Goal: Information Seeking & Learning: Understand process/instructions

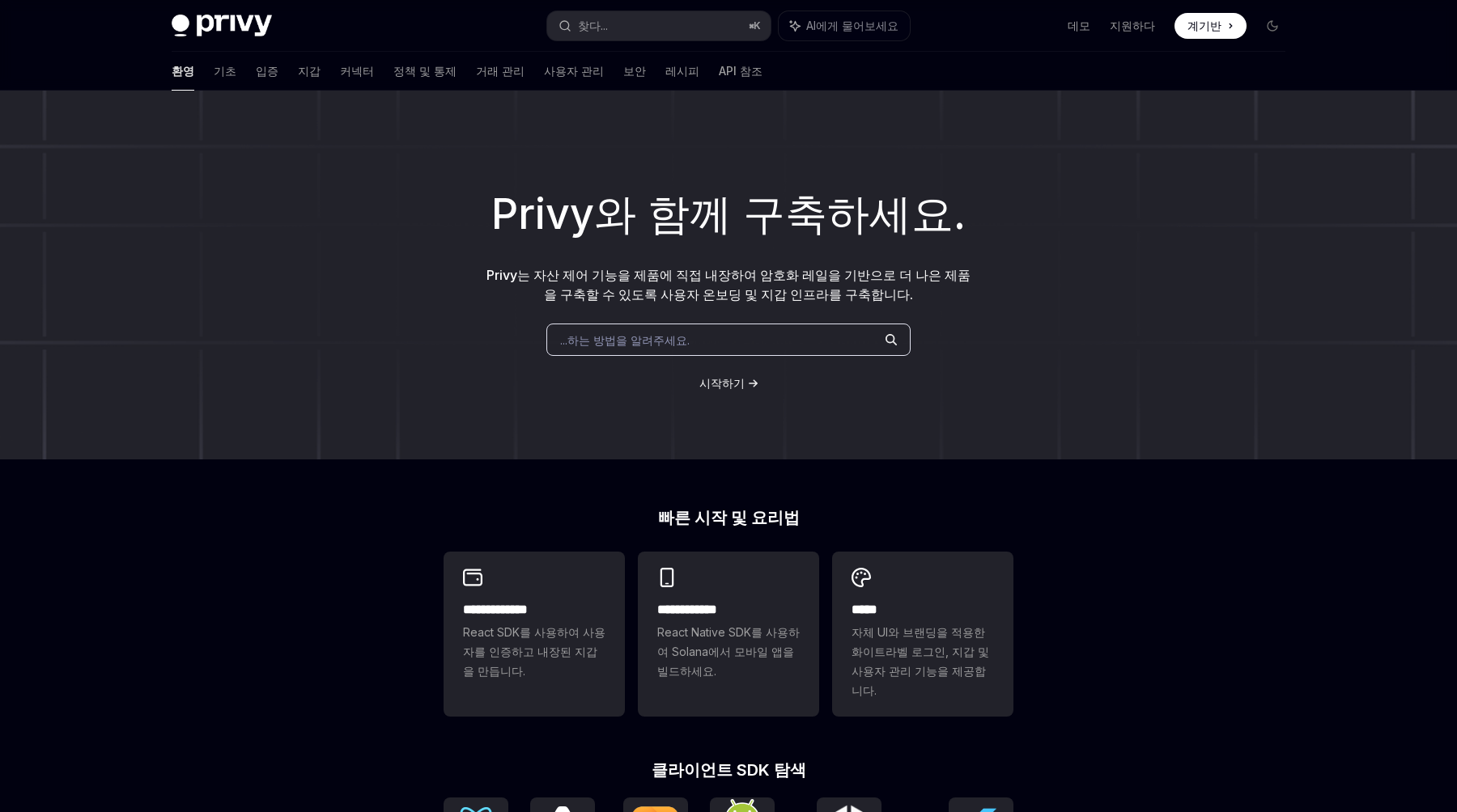
click at [260, 687] on div "**********" at bounding box center [728, 698] width 1457 height 1215
click at [214, 75] on font "기초" at bounding box center [225, 71] width 23 height 14
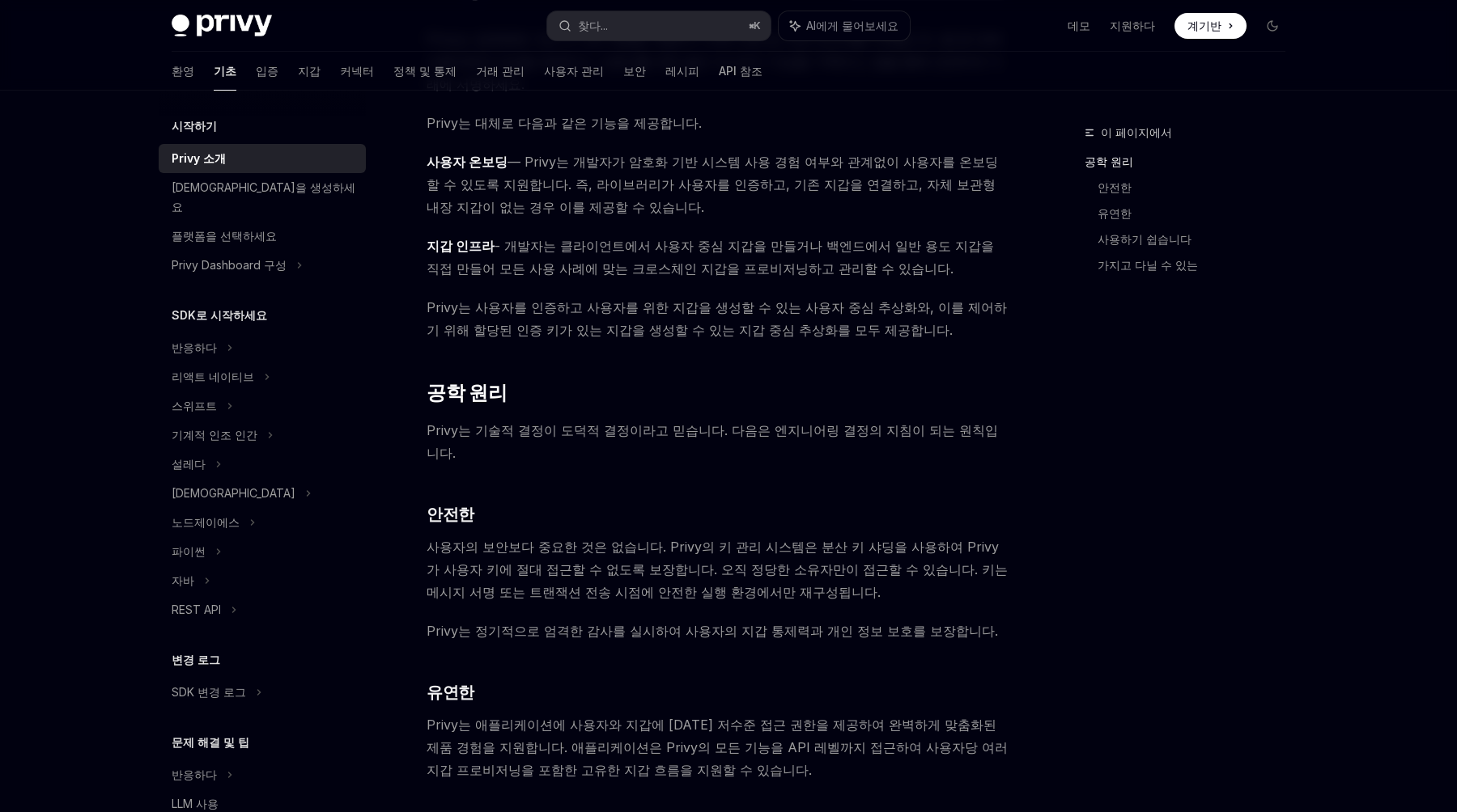
scroll to position [181, 0]
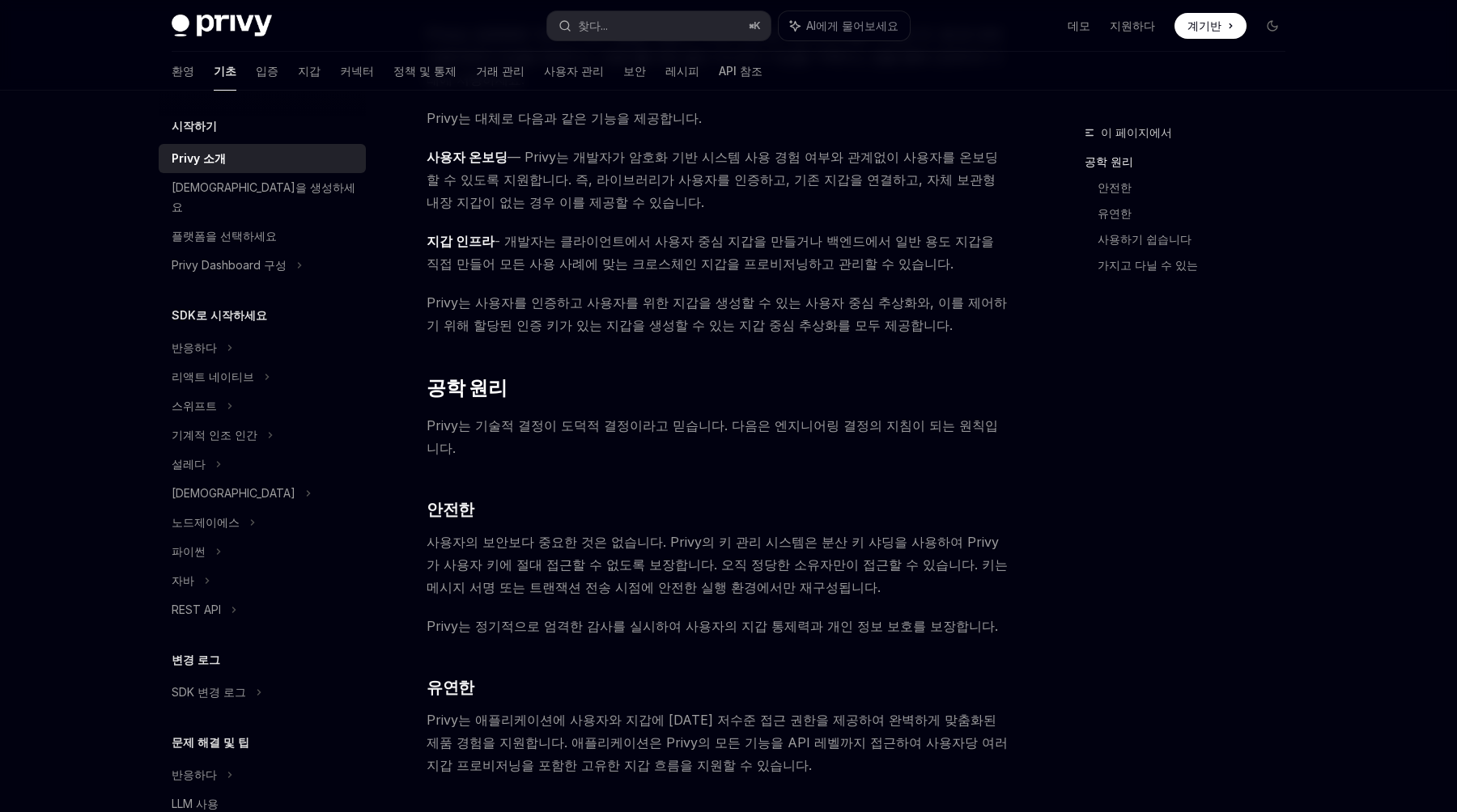
click at [862, 246] on span "지갑 인프라 - 개발자는 클라이언트에서 사용자 중심 지갑을 만들거나 백엔드에서 일반 용도 지갑을 직접 만들어 모든 사용 사례에 맞는 크로스체인…" at bounding box center [718, 252] width 583 height 45
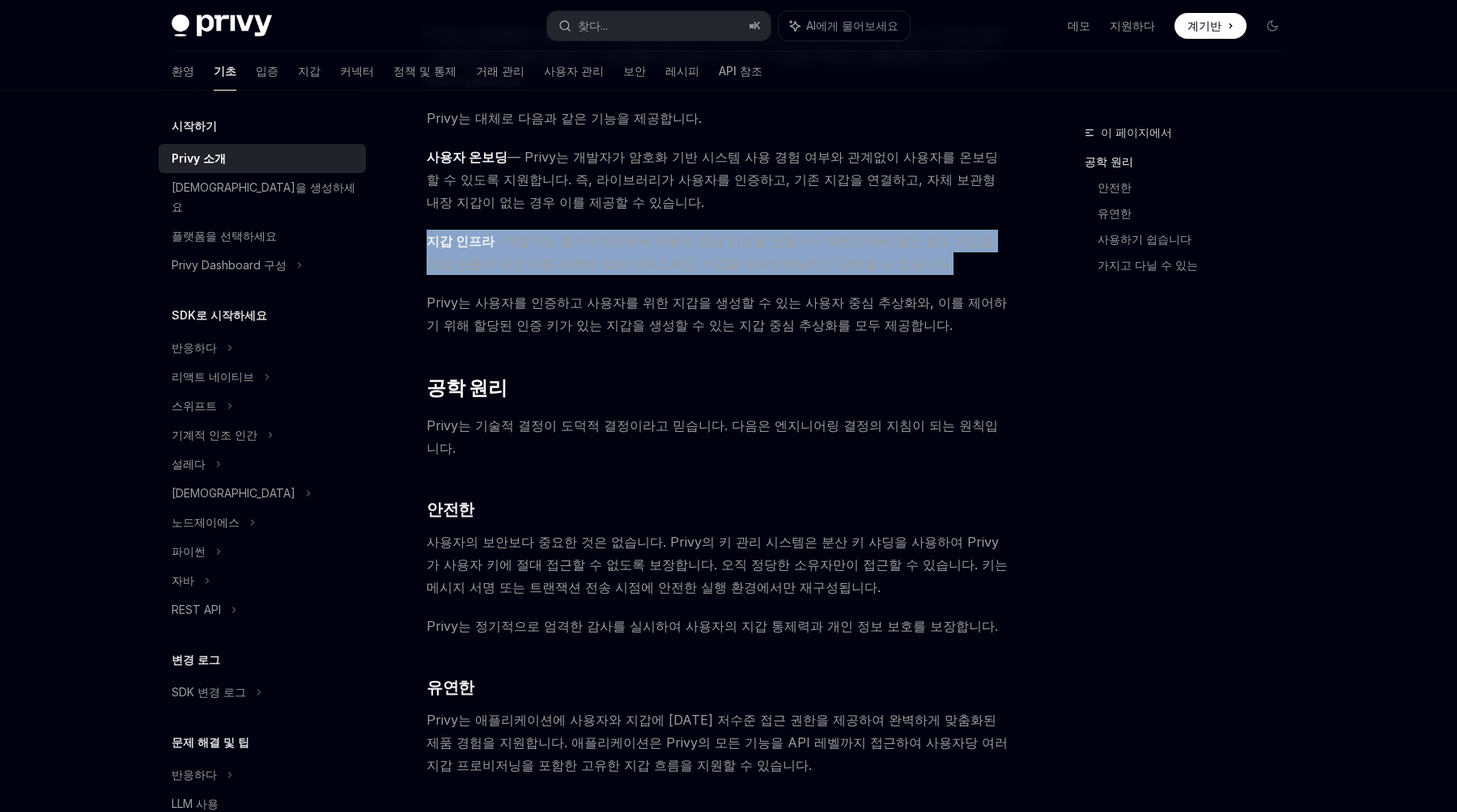
click at [862, 246] on span "지갑 인프라 - 개발자는 클라이언트에서 사용자 중심 지갑을 만들거나 백엔드에서 일반 용도 지갑을 직접 만들어 모든 사용 사례에 맞는 크로스체인…" at bounding box center [718, 252] width 583 height 45
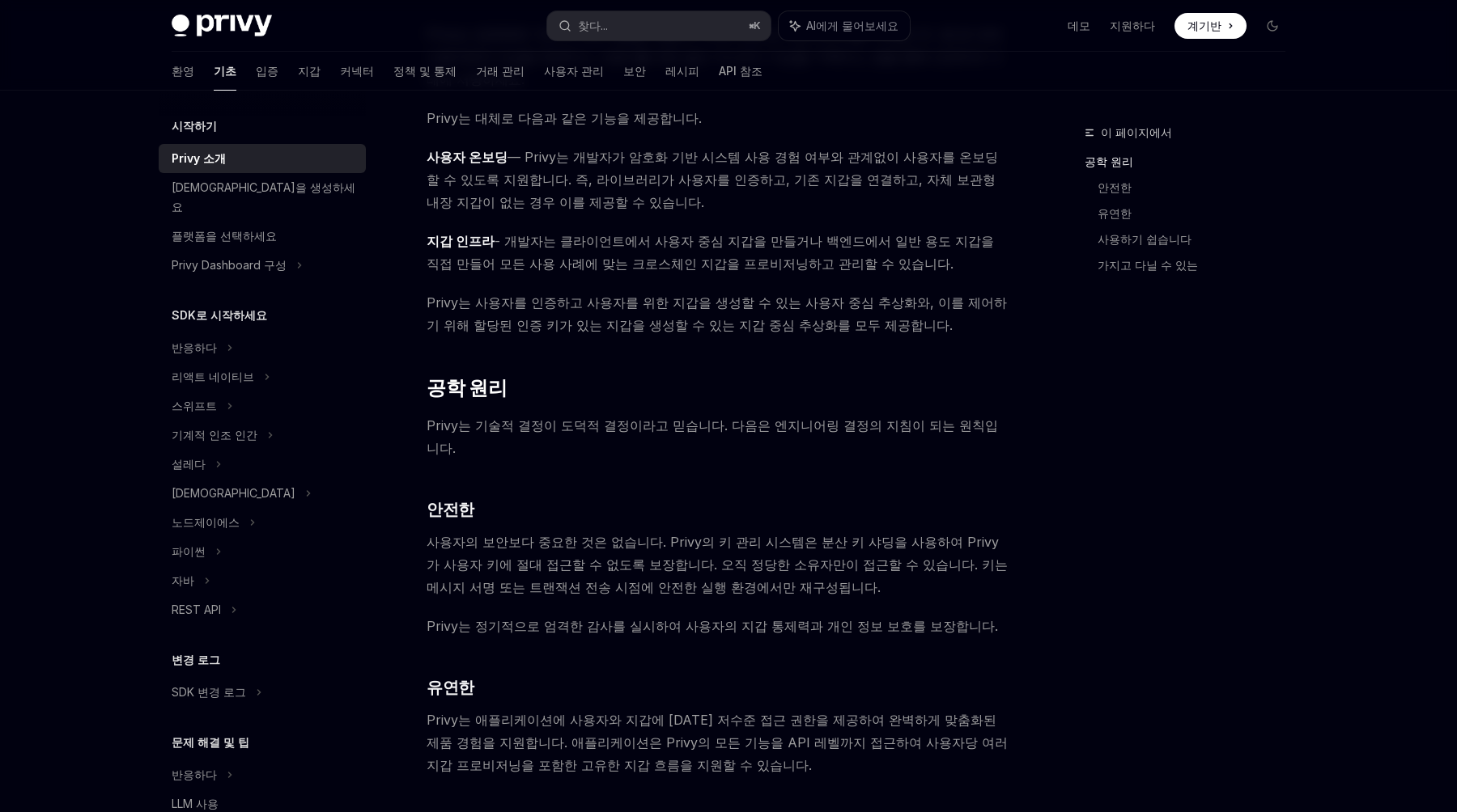
click at [862, 246] on span "지갑 인프라 - 개발자는 클라이언트에서 사용자 중심 지갑을 만들거나 백엔드에서 일반 용도 지갑을 직접 만들어 모든 사용 사례에 맞는 크로스체인…" at bounding box center [718, 252] width 583 height 45
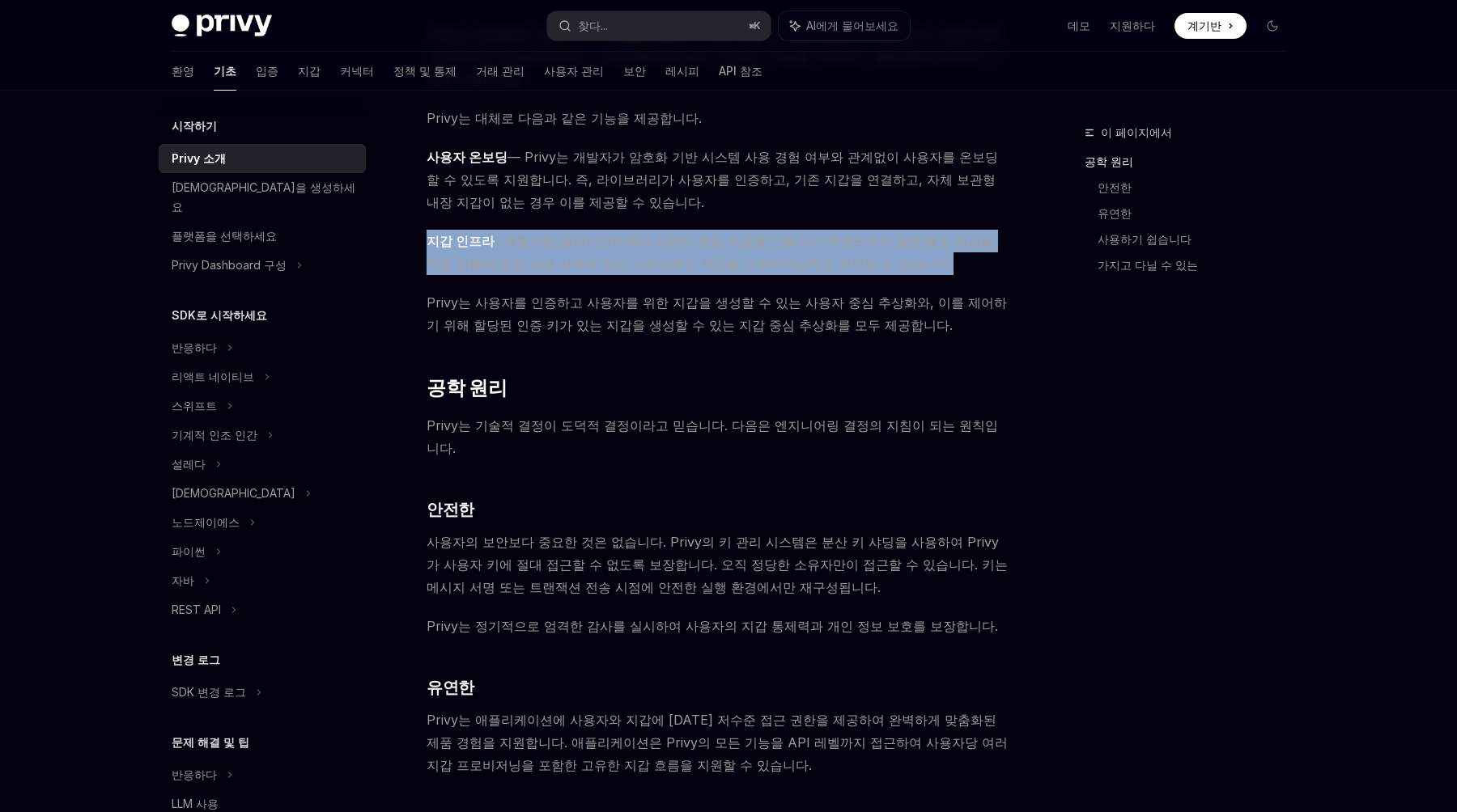
click at [862, 246] on span "지갑 인프라 - 개발자는 클라이언트에서 사용자 중심 지갑을 만들거나 백엔드에서 일반 용도 지갑을 직접 만들어 모든 사용 사례에 맞는 크로스체인…" at bounding box center [718, 252] width 583 height 45
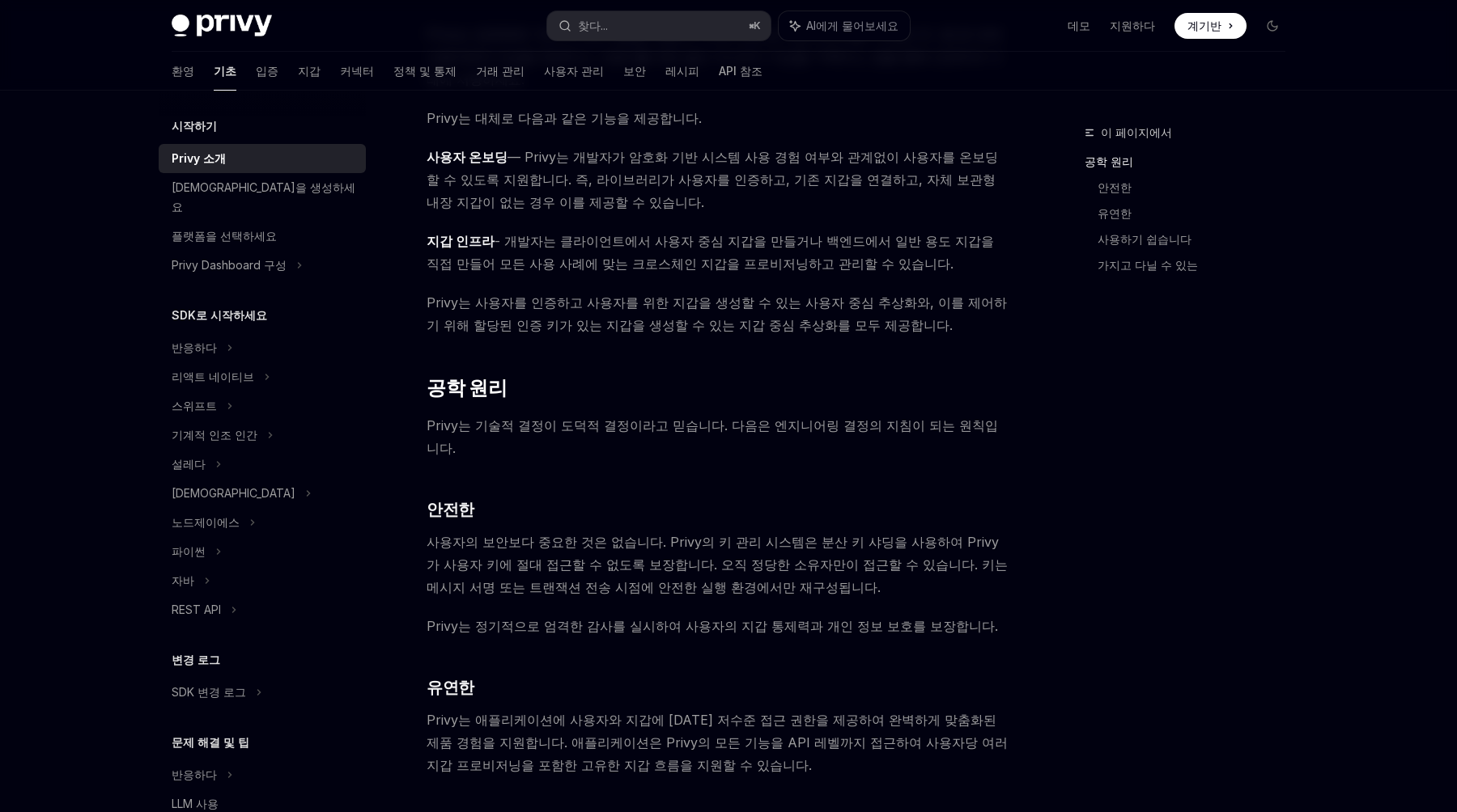
click at [851, 298] on span "Privy는 사용자를 인증하고 사용자를 위한 지갑을 생성할 수 있는 사용자 중심 추상화와, 이를 제어하기 위해 할당된 인증 키가 있는 지갑을 …" at bounding box center [718, 314] width 583 height 45
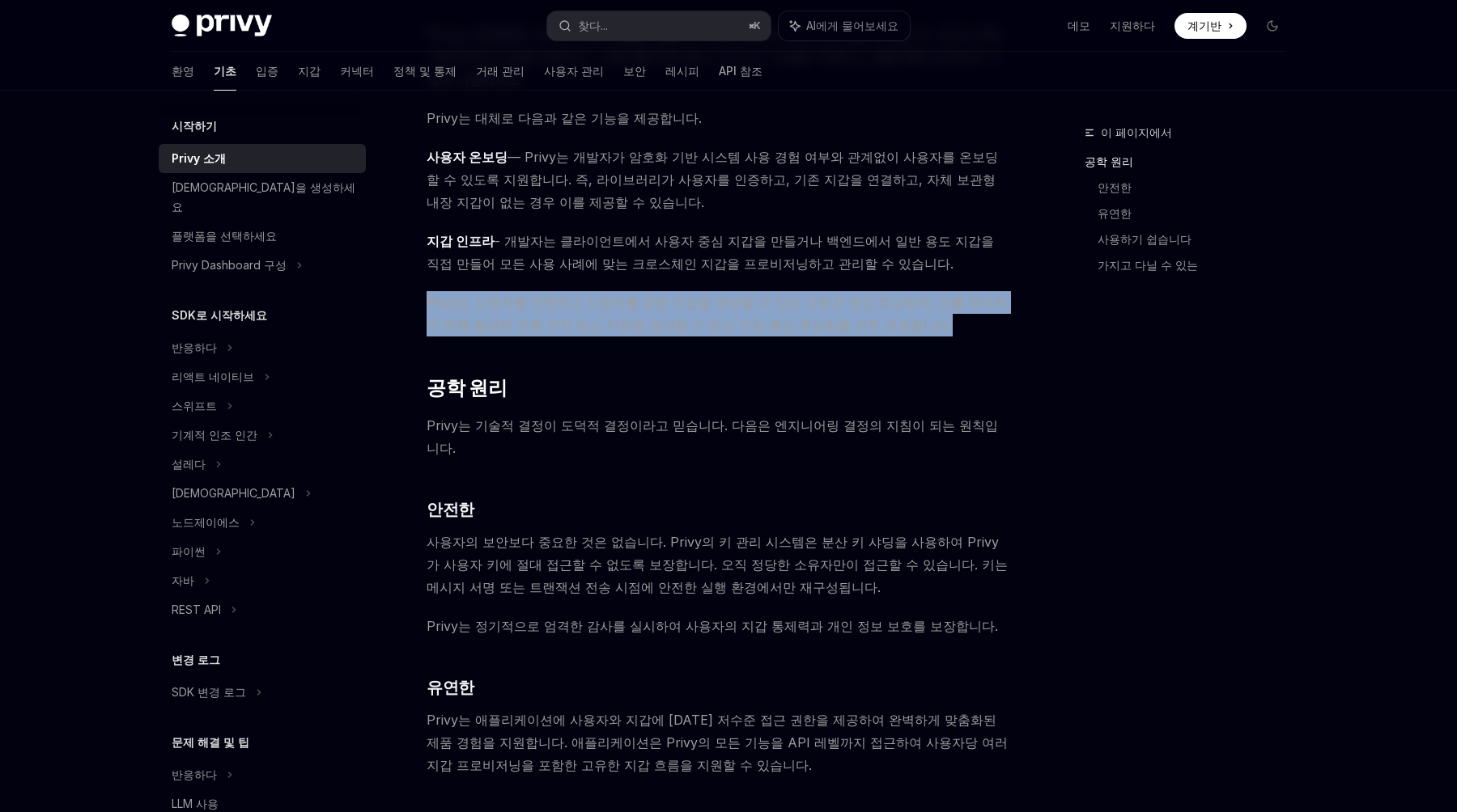
click at [850, 302] on span "Privy는 사용자를 인증하고 사용자를 위한 지갑을 생성할 수 있는 사용자 중심 추상화와, 이를 제어하기 위해 할당된 인증 키가 있는 지갑을 …" at bounding box center [718, 314] width 583 height 45
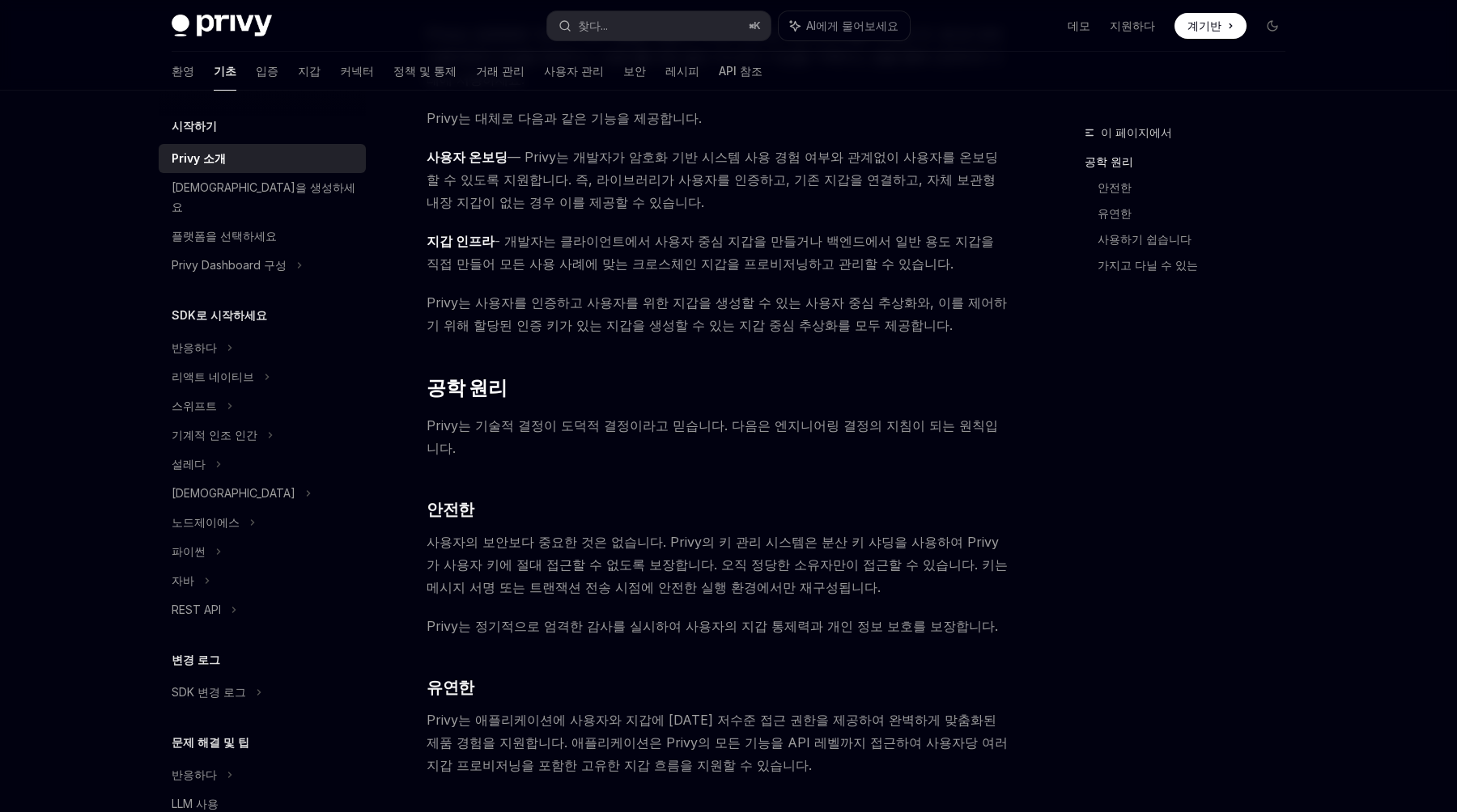
click at [850, 302] on span "Privy는 사용자를 인증하고 사용자를 위한 지갑을 생성할 수 있는 사용자 중심 추상화와, 이를 제어하기 위해 할당된 인증 키가 있는 지갑을 …" at bounding box center [718, 314] width 583 height 45
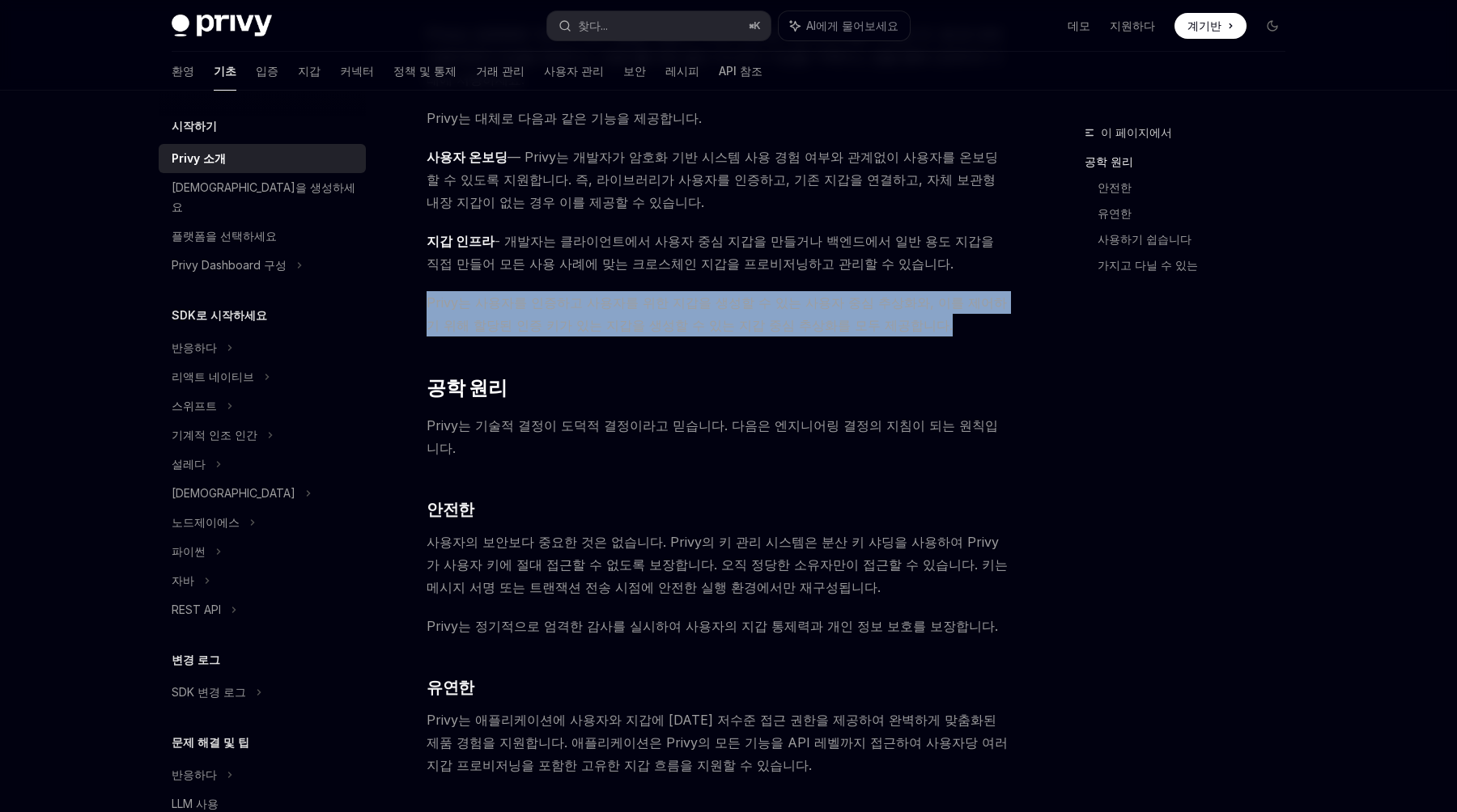
click at [850, 302] on span "Privy는 사용자를 인증하고 사용자를 위한 지갑을 생성할 수 있는 사용자 중심 추상화와, 이를 제어하기 위해 할당된 인증 키가 있는 지갑을 …" at bounding box center [718, 314] width 583 height 45
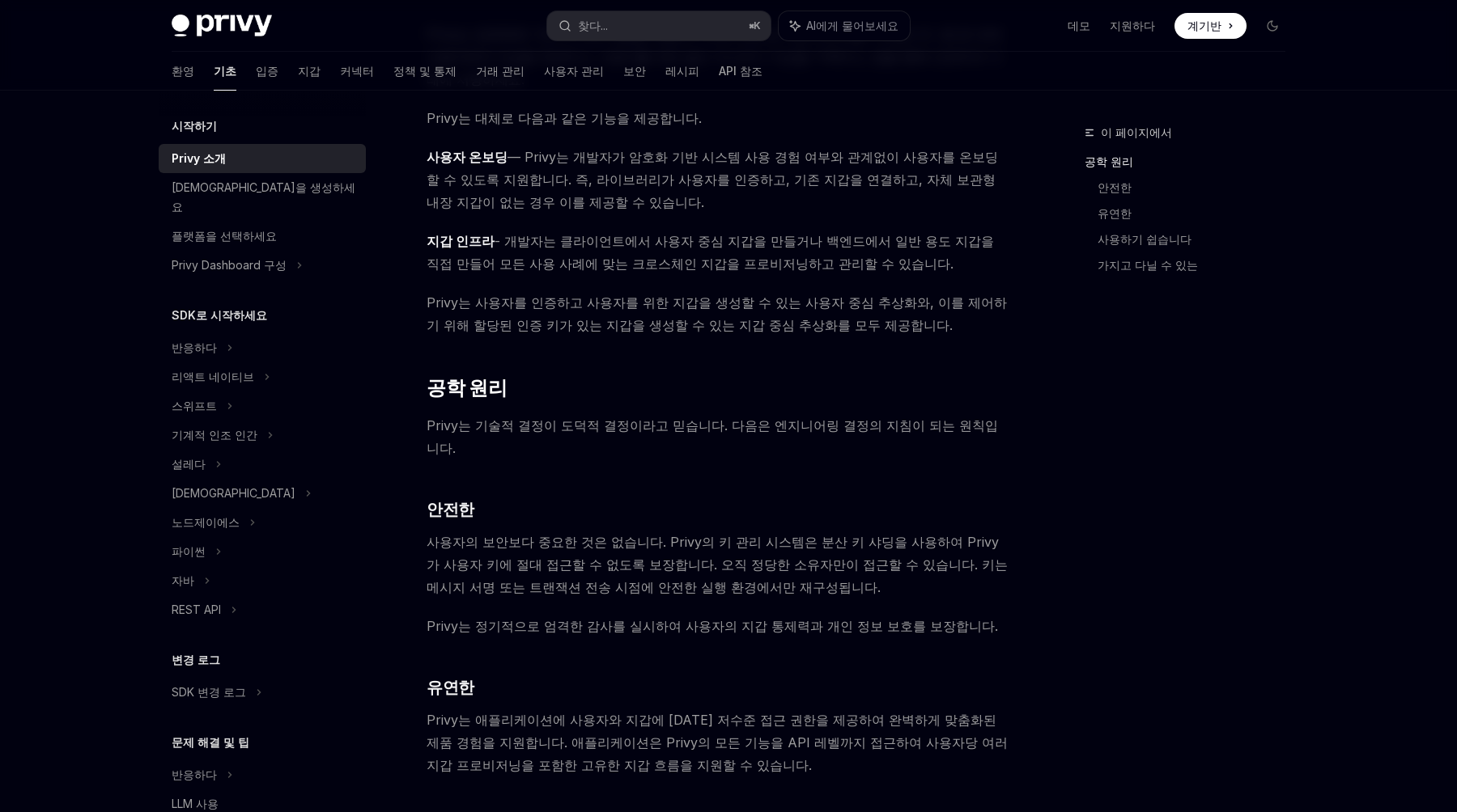
click at [858, 418] on font "Privy는 기술적 결정이 도덕적 결정이라고 믿습니다. 다음은 엔지니어링 결정의 지침이 되는 원칙입니다." at bounding box center [712, 437] width 571 height 39
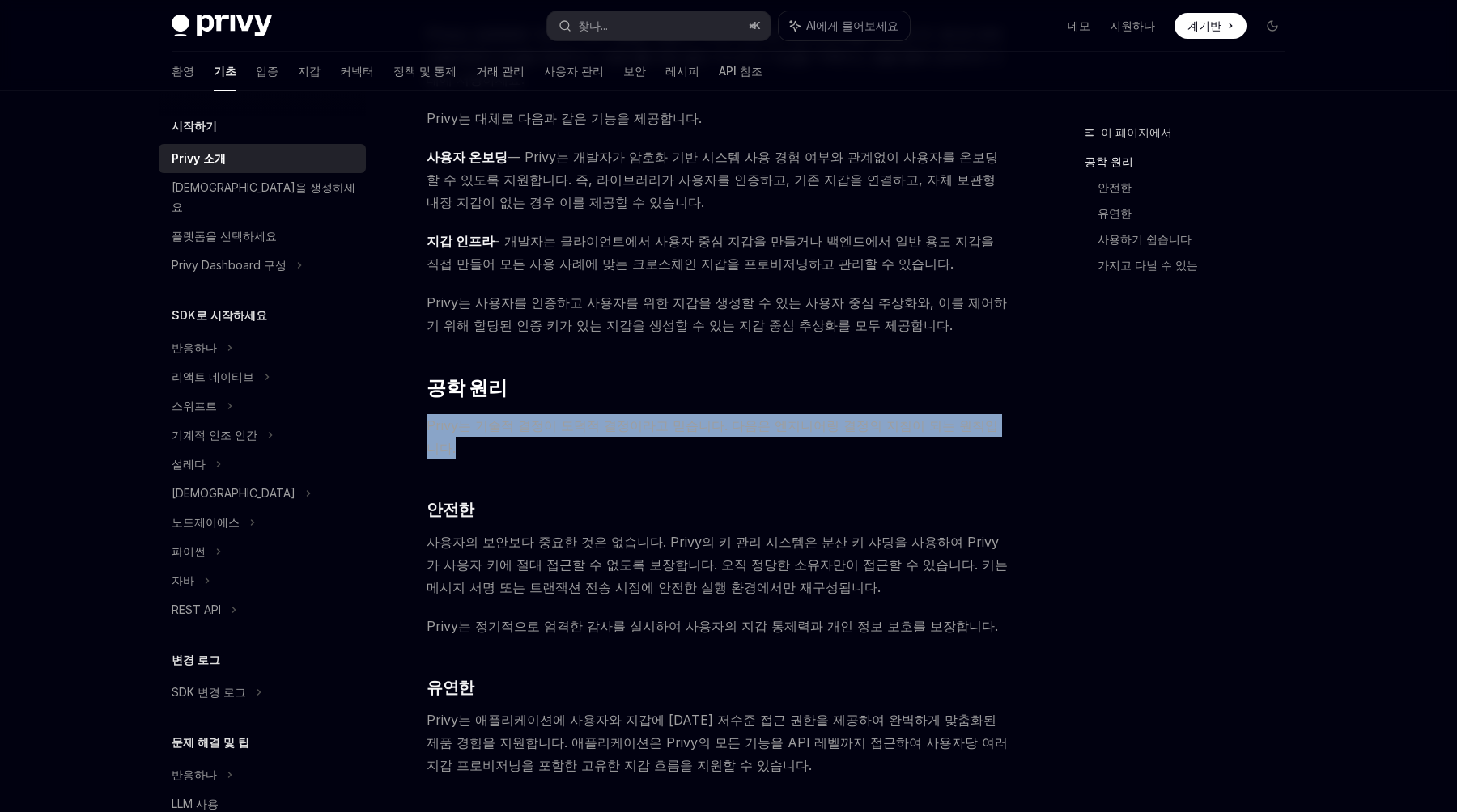
click at [858, 418] on font "Privy는 기술적 결정이 도덕적 결정이라고 믿습니다. 다음은 엔지니어링 결정의 지침이 되는 원칙입니다." at bounding box center [712, 437] width 571 height 39
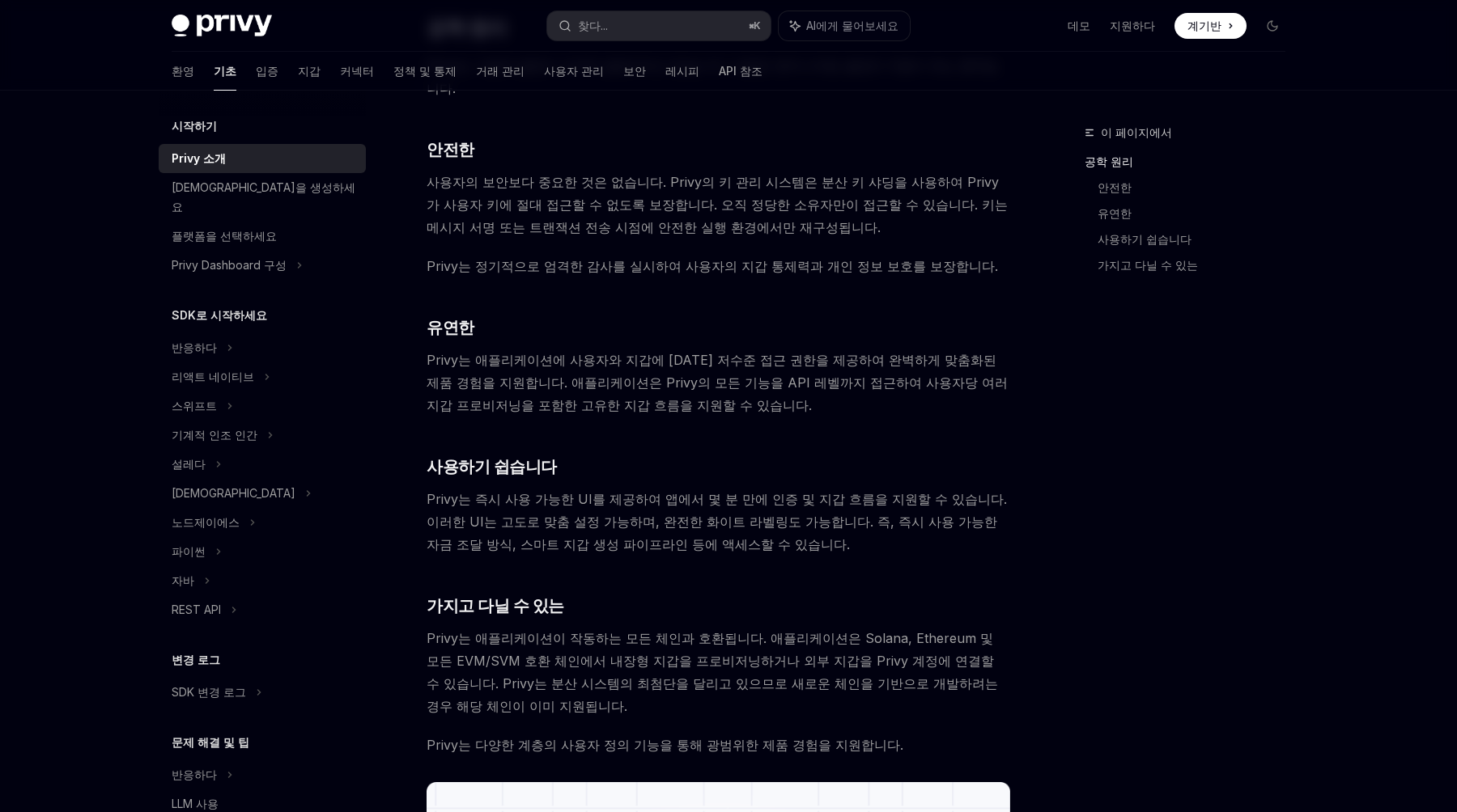
scroll to position [537, 0]
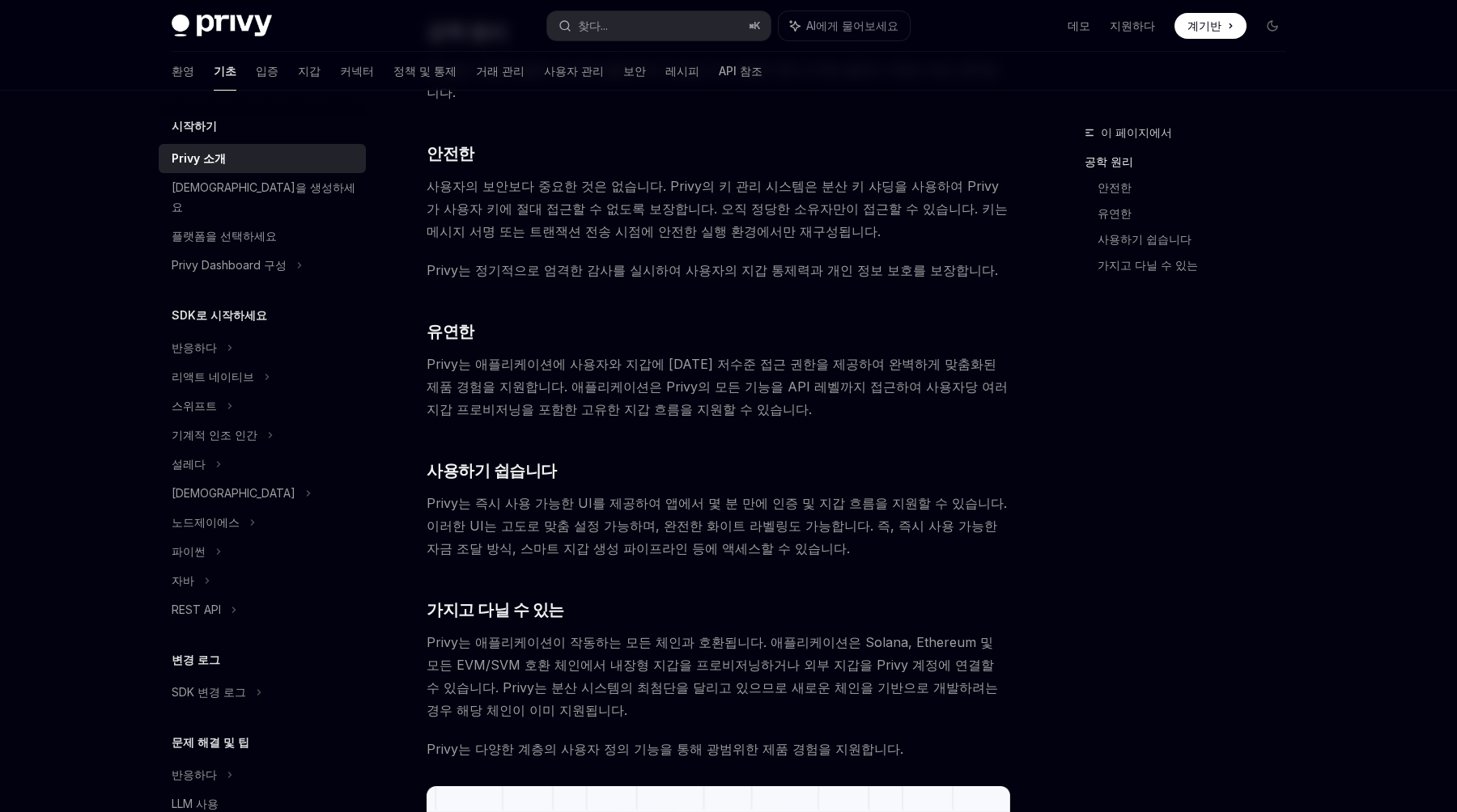
click at [972, 178] on font "사용자의 보안보다 중요한 것은 없습니다. Privy의 키 관리 시스템은 분산 키 샤딩을 사용하여 Privy가 사용자 키에 절대 접근할 수 없도…" at bounding box center [717, 208] width 581 height 62
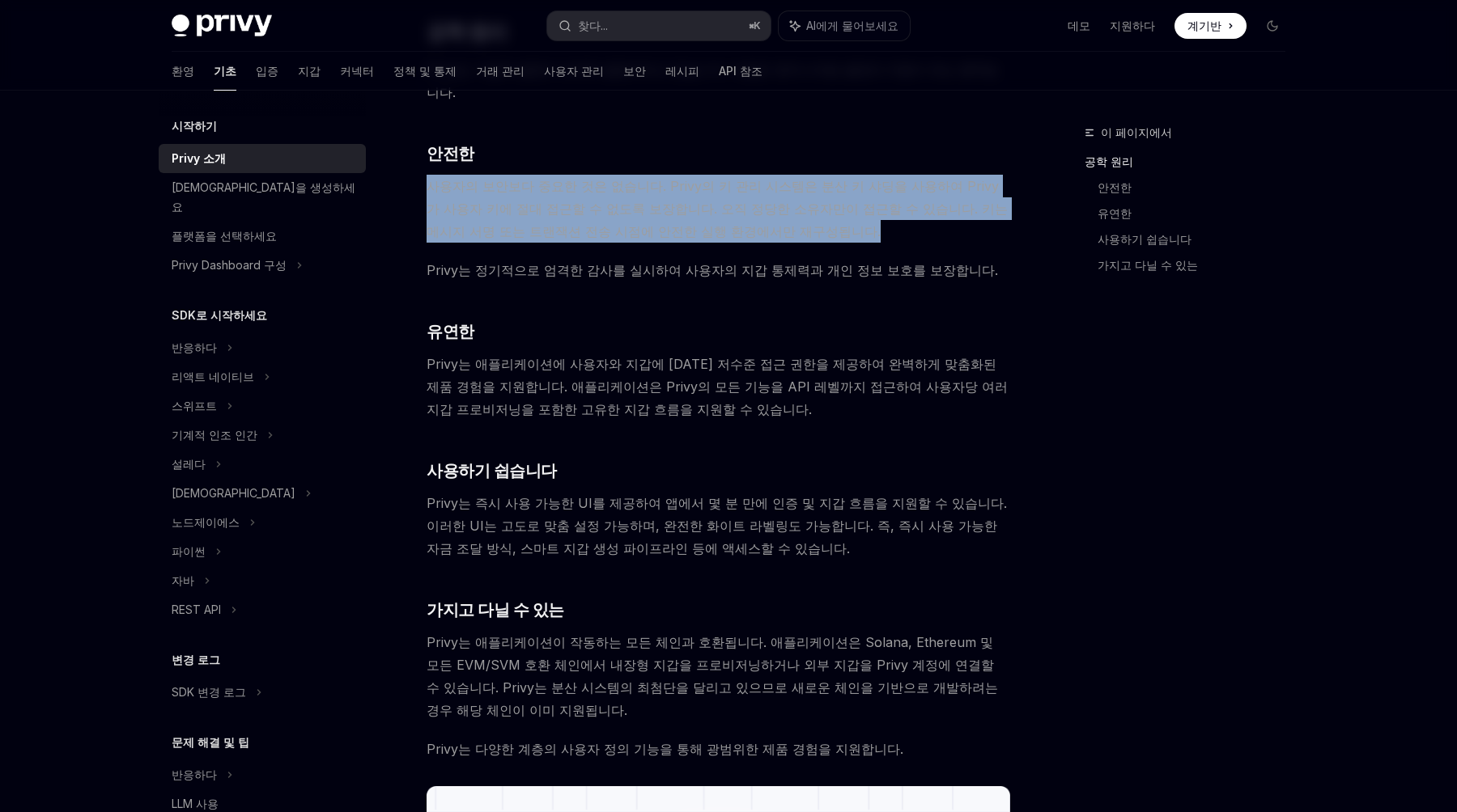
click at [973, 178] on font "사용자의 보안보다 중요한 것은 없습니다. Privy의 키 관리 시스템은 분산 키 샤딩을 사용하여 Privy가 사용자 키에 절대 접근할 수 없도…" at bounding box center [717, 208] width 581 height 62
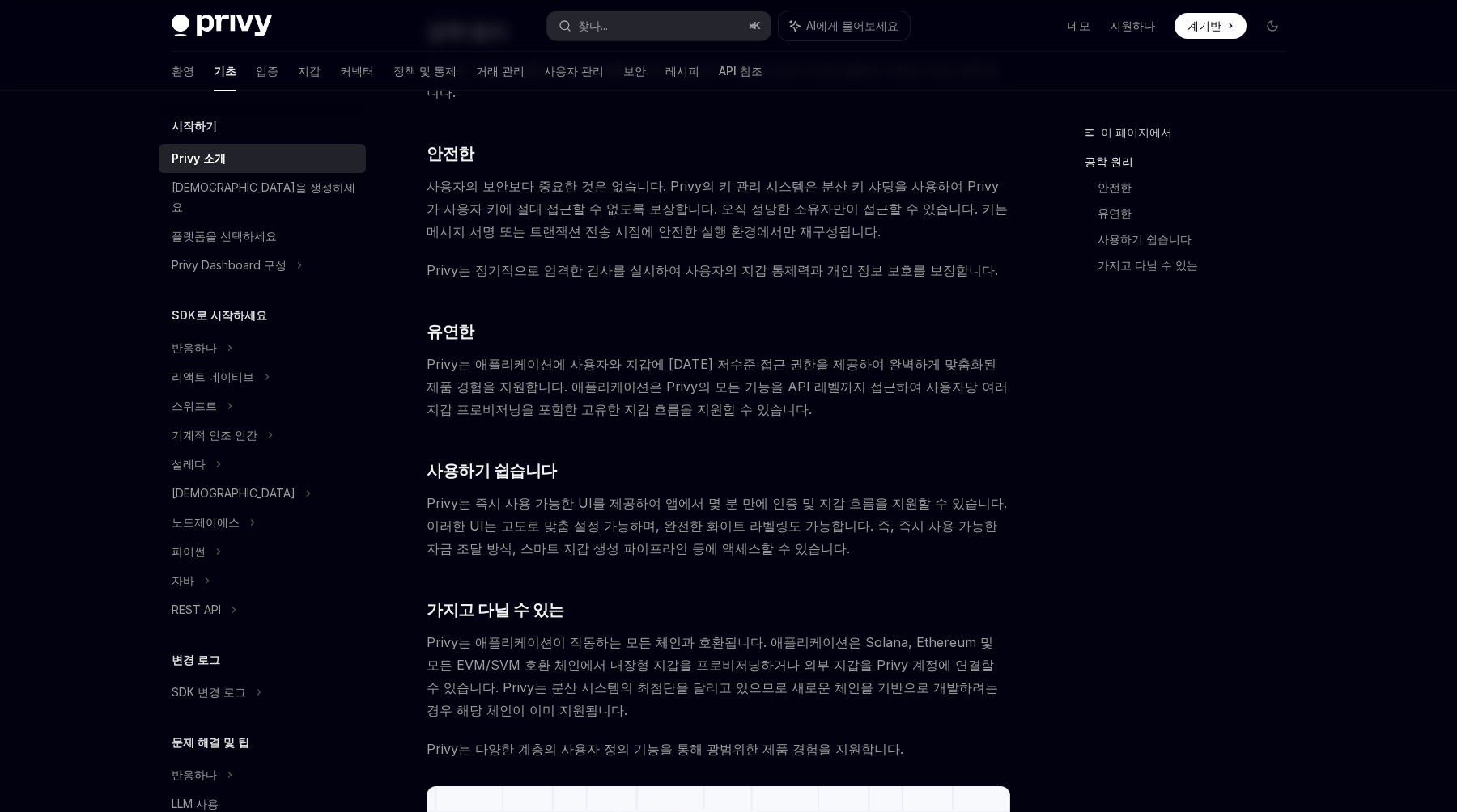
click at [972, 178] on font "사용자의 보안보다 중요한 것은 없습니다. Privy의 키 관리 시스템은 분산 키 샤딩을 사용하여 Privy가 사용자 키에 절대 접근할 수 없도…" at bounding box center [717, 208] width 581 height 62
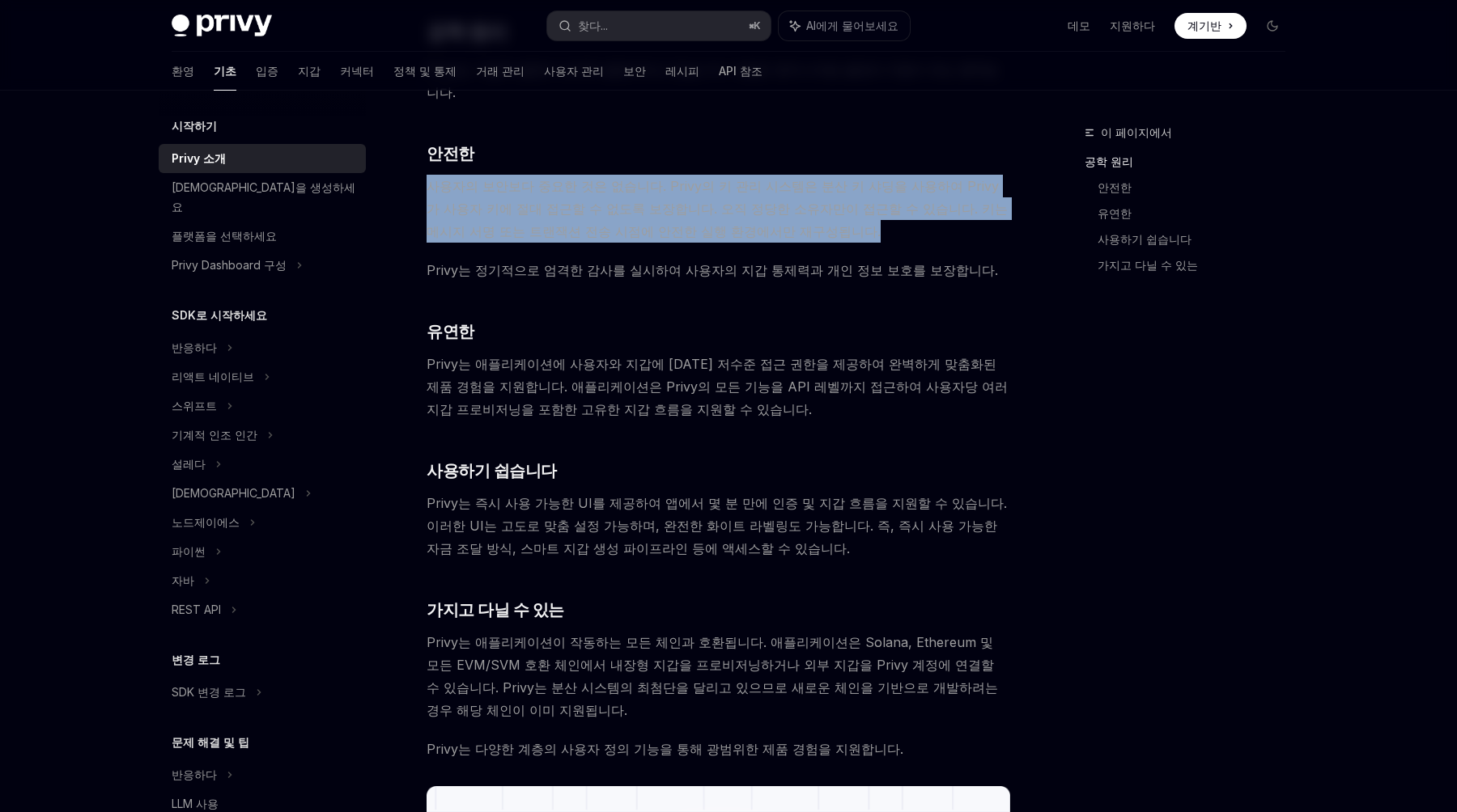
click at [972, 178] on font "사용자의 보안보다 중요한 것은 없습니다. Privy의 키 관리 시스템은 분산 키 샤딩을 사용하여 Privy가 사용자 키에 절대 접근할 수 없도…" at bounding box center [717, 208] width 581 height 62
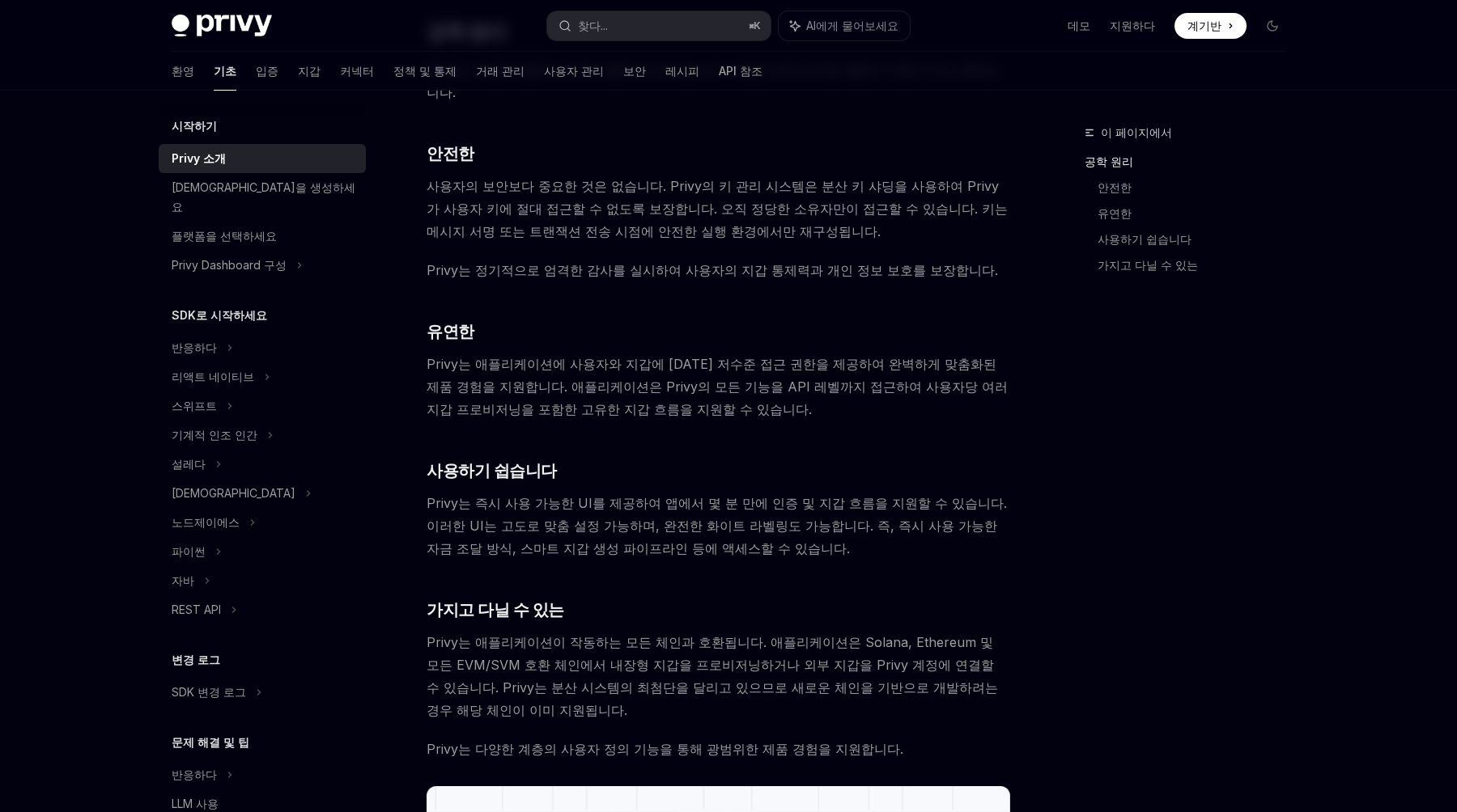
click at [922, 263] on font "Privy는 정기적으로 엄격한 감사를 실시하여 사용자의 지갑 통제력과 개인 정보 보호를 보장합니다." at bounding box center [712, 270] width 571 height 16
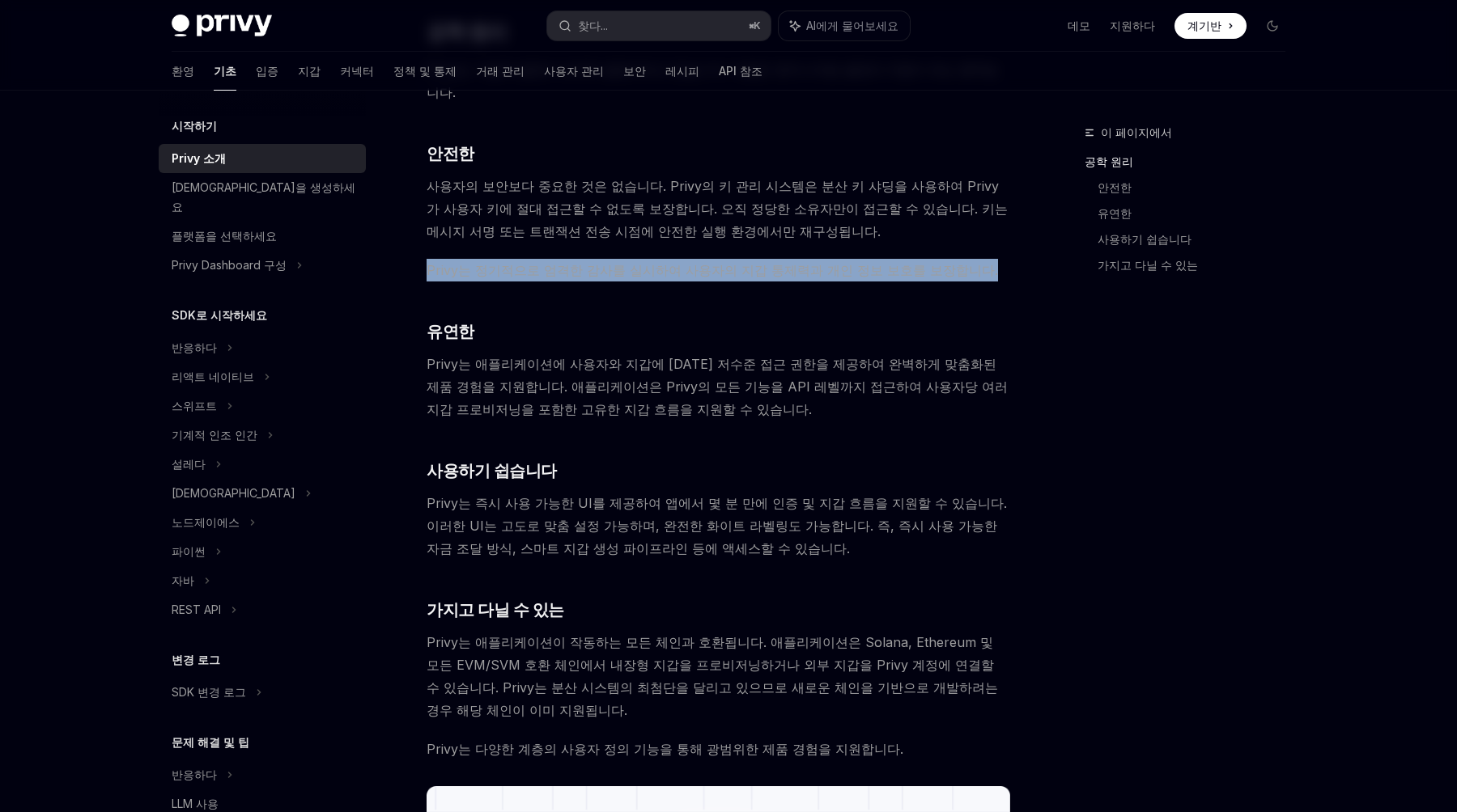
click at [922, 263] on font "Privy는 정기적으로 엄격한 감사를 실시하여 사용자의 지갑 통제력과 개인 정보 보호를 보장합니다." at bounding box center [712, 270] width 571 height 16
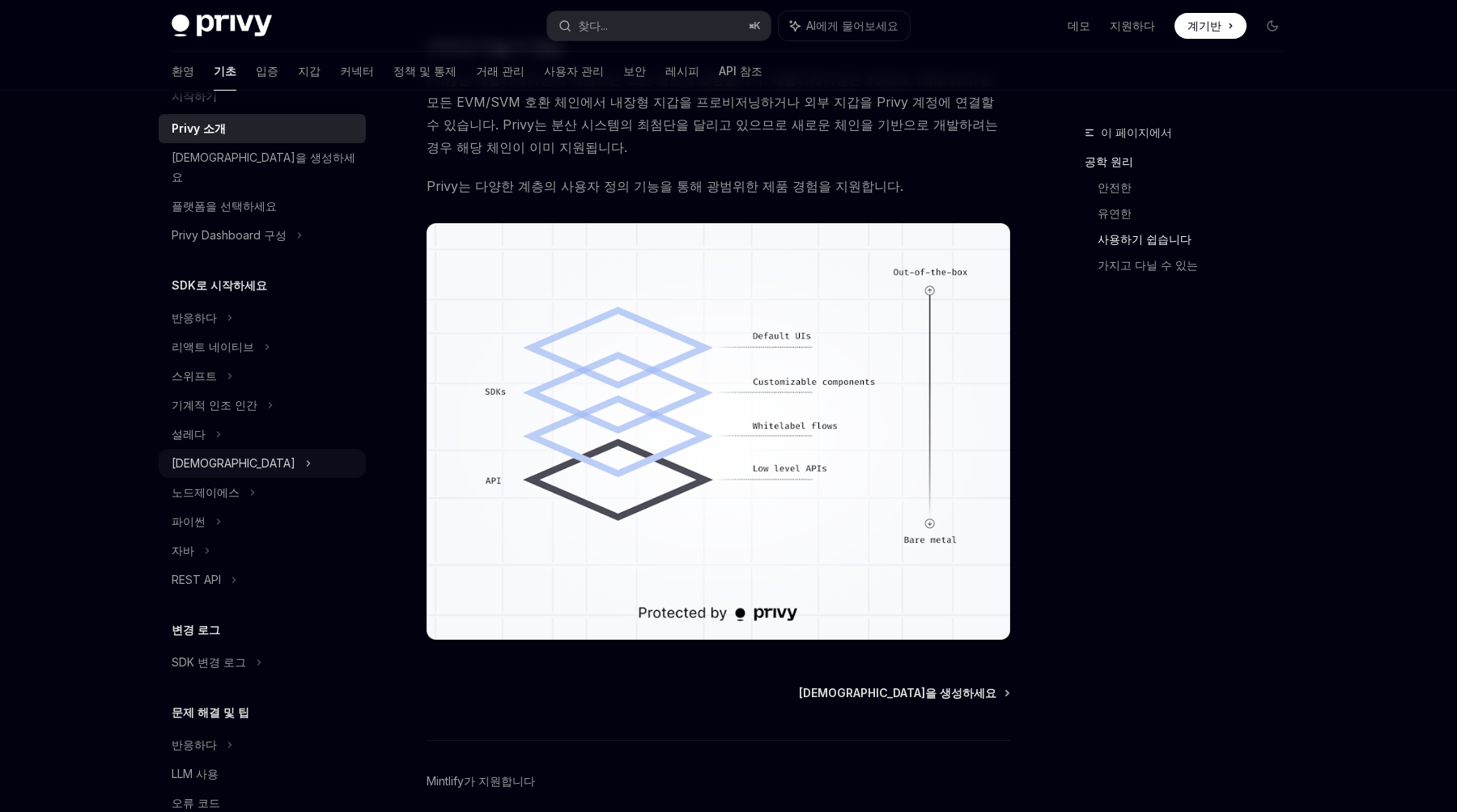
scroll to position [49, 0]
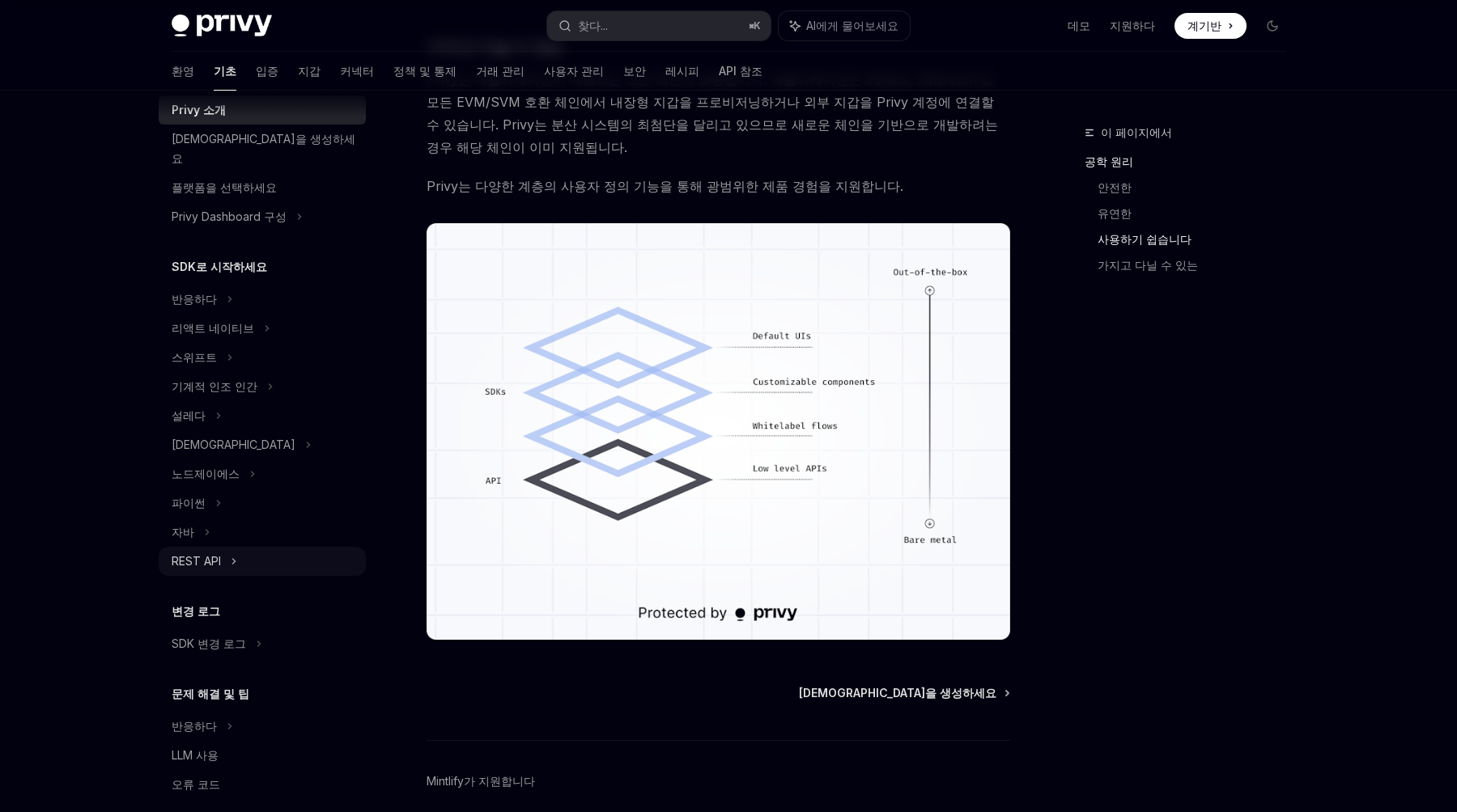
click at [272, 547] on div "REST API" at bounding box center [262, 562] width 207 height 29
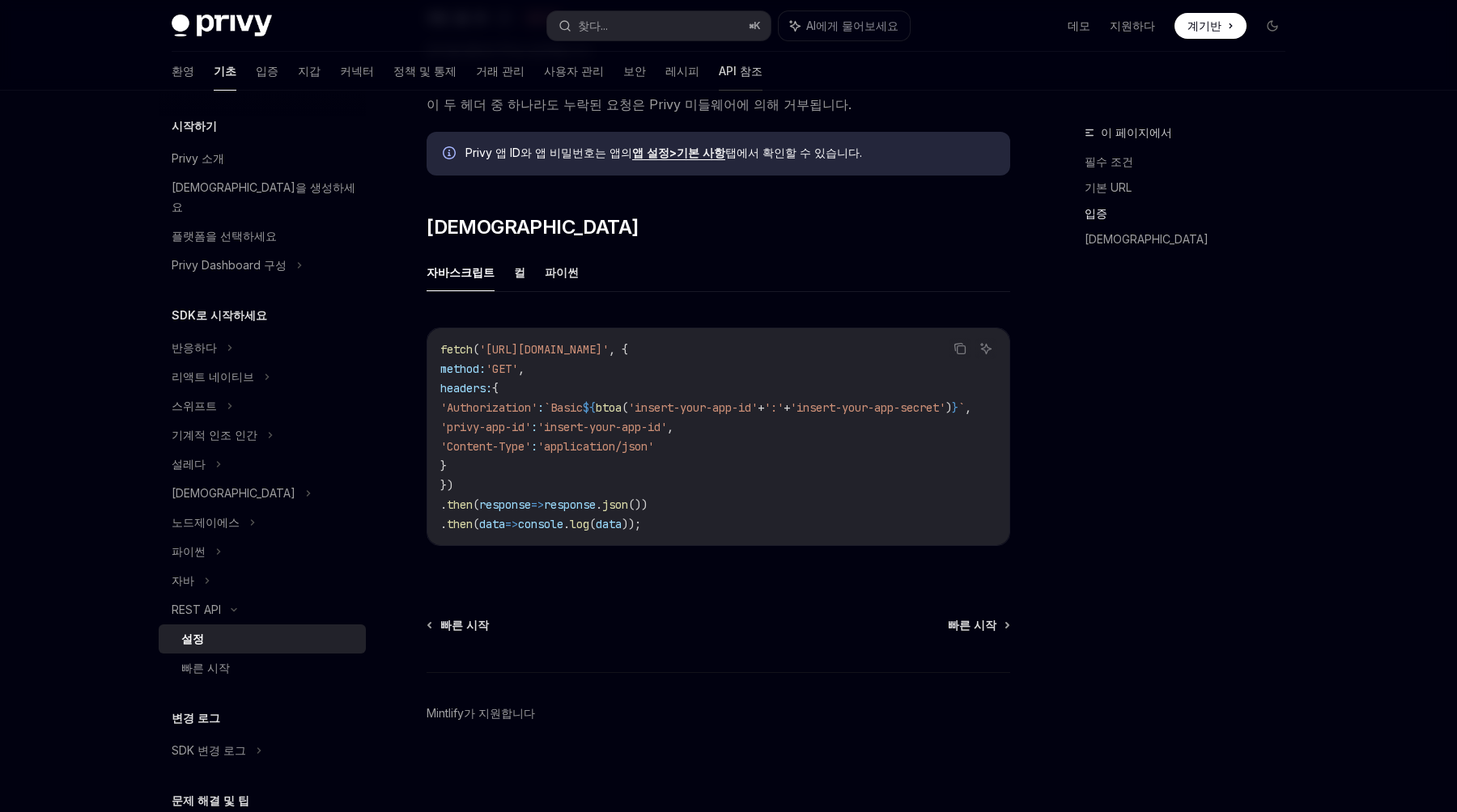
click at [719, 88] on link "API 참조" at bounding box center [740, 71] width 43 height 39
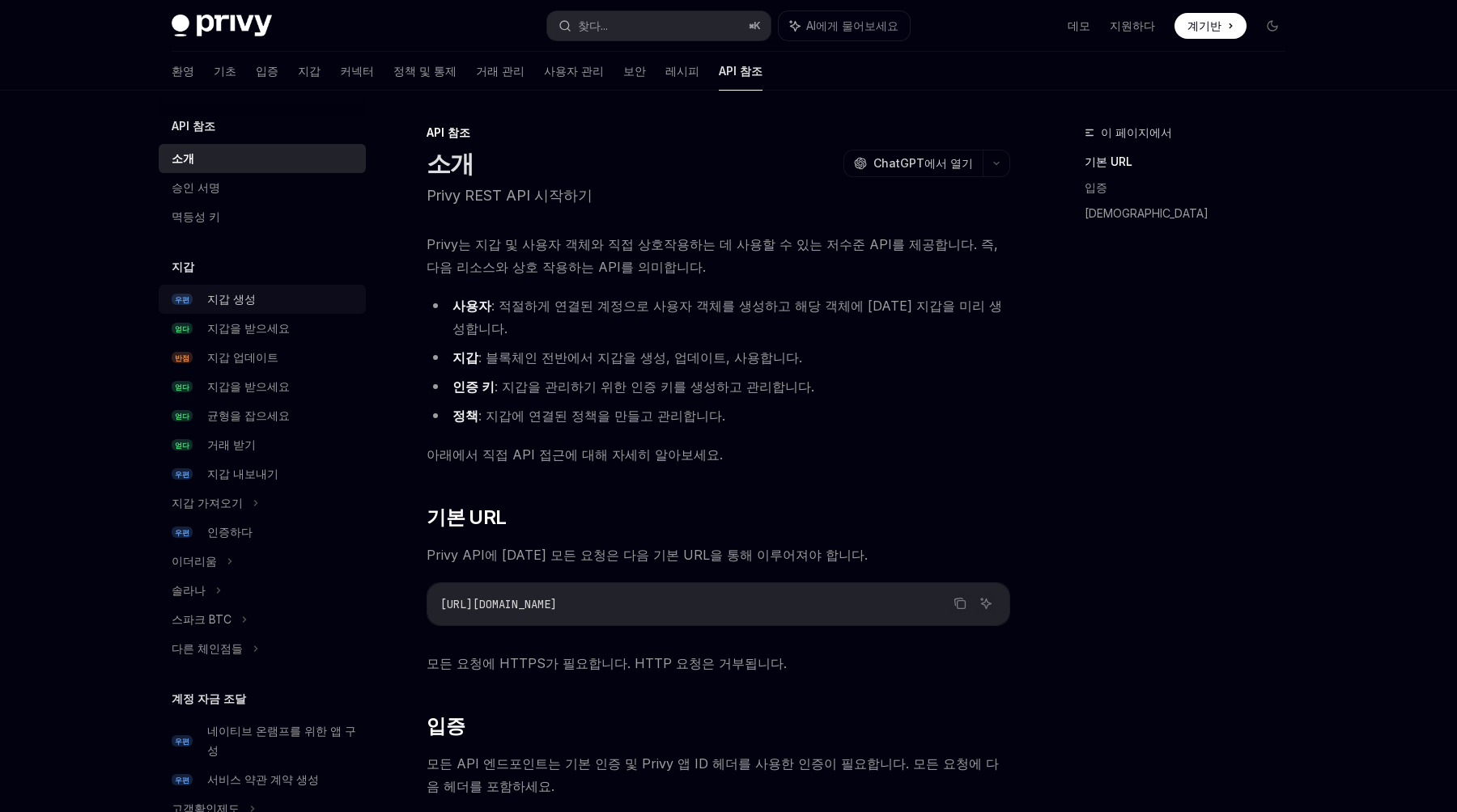
click at [332, 310] on link "우편 지갑 생성" at bounding box center [262, 300] width 207 height 29
type textarea "*"
